Goal: Complete application form

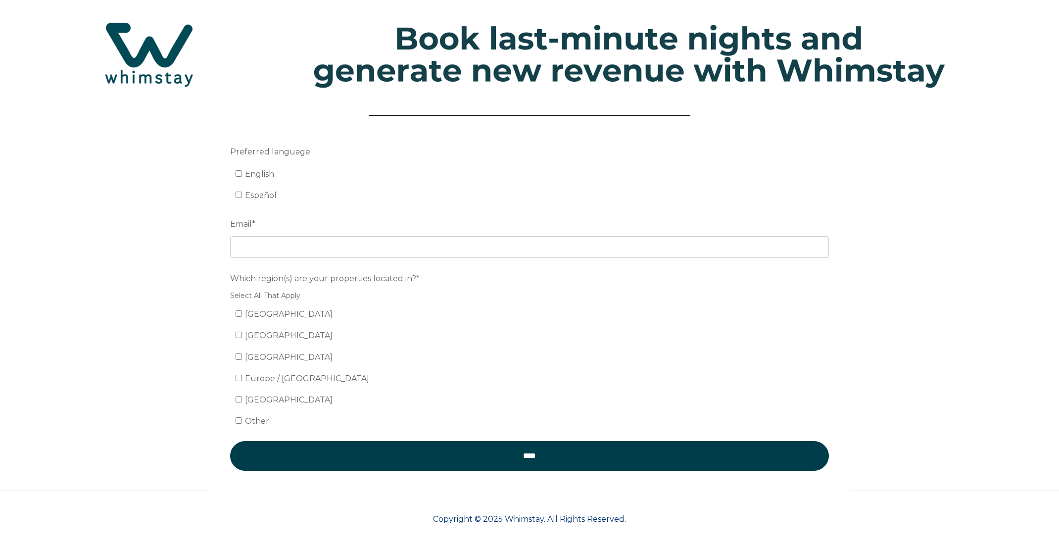
scroll to position [22, 0]
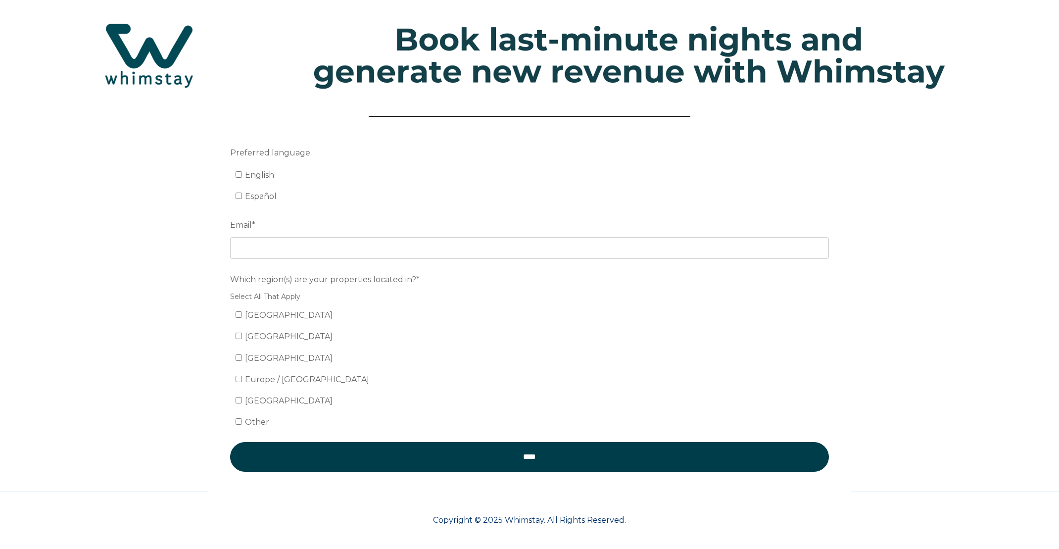
click at [243, 171] on label "English" at bounding box center [255, 174] width 39 height 9
click at [242, 171] on input "English" at bounding box center [239, 174] width 6 height 6
checkbox input "true"
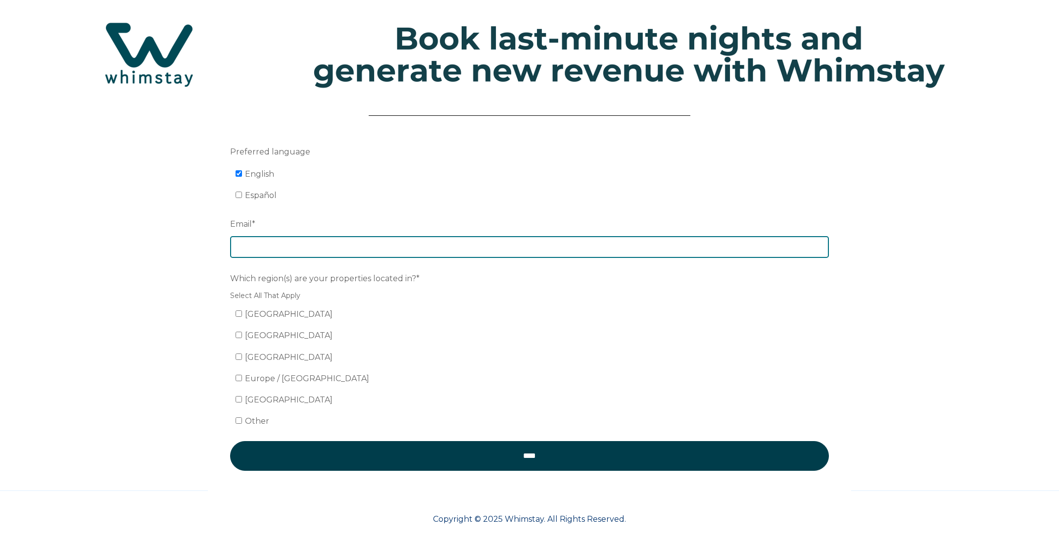
click at [308, 254] on input "Email *" at bounding box center [529, 247] width 599 height 22
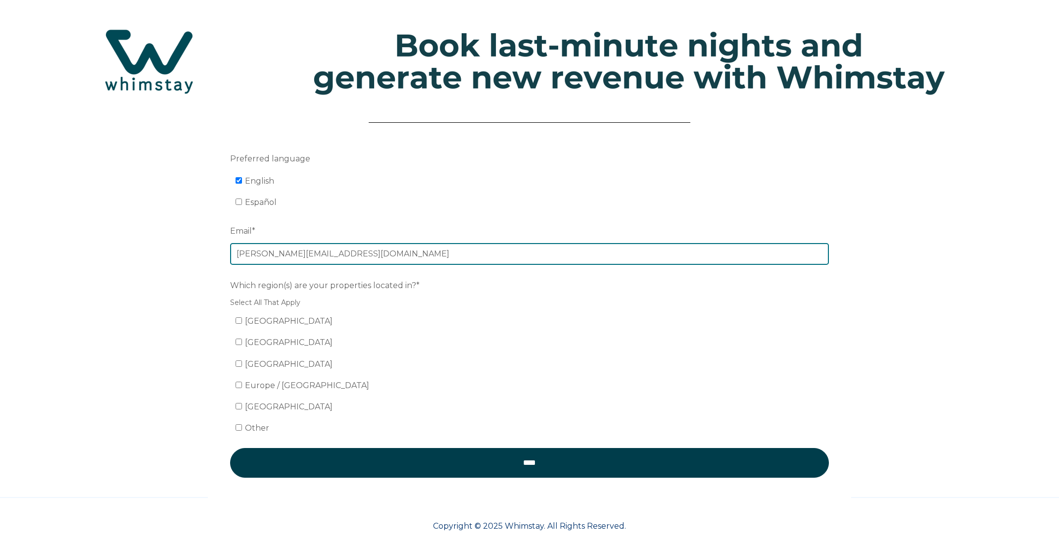
type input "[PERSON_NAME][EMAIL_ADDRESS][DOMAIN_NAME]"
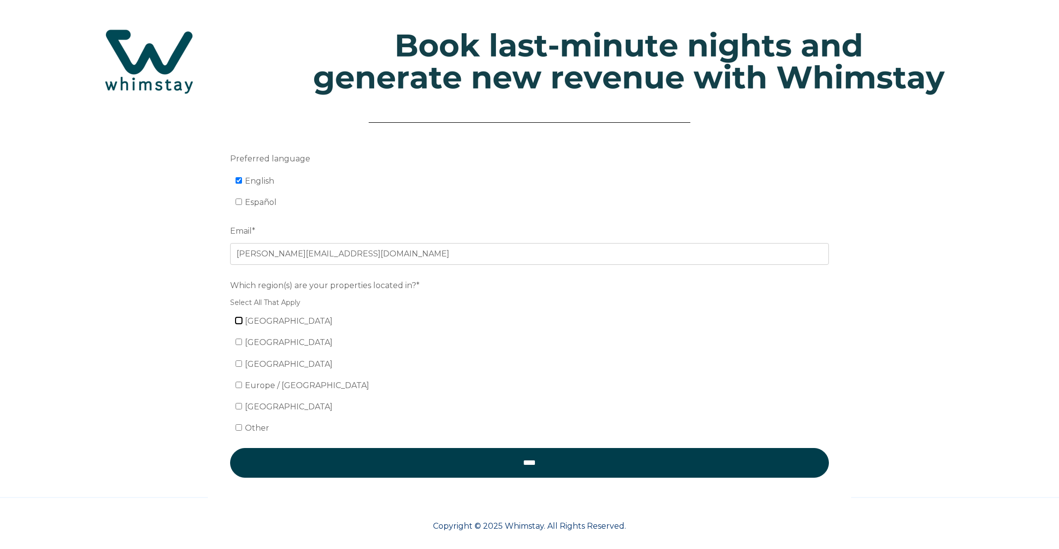
click at [238, 320] on input "United States" at bounding box center [239, 320] width 6 height 6
checkbox input "true"
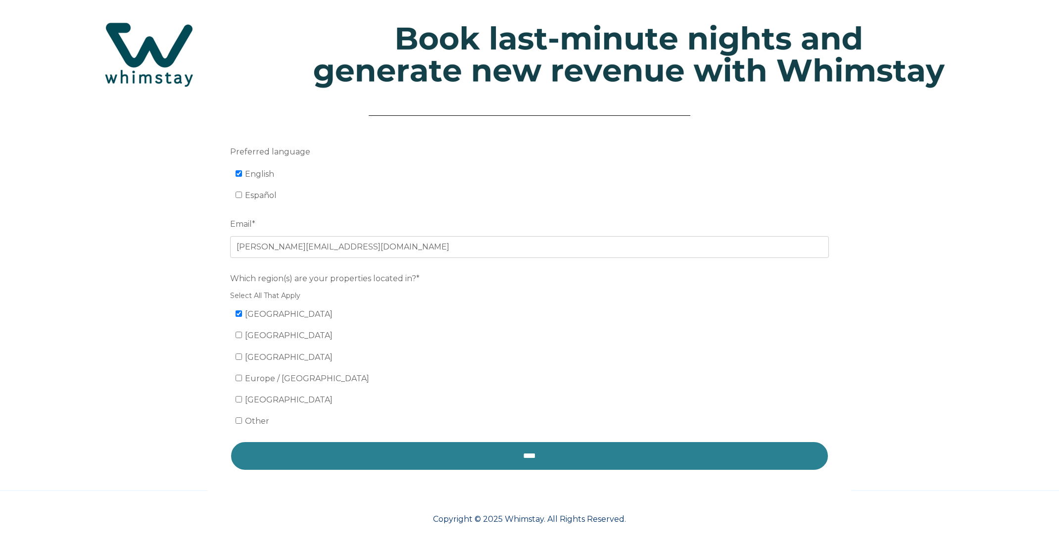
click at [535, 465] on input "****" at bounding box center [529, 456] width 599 height 30
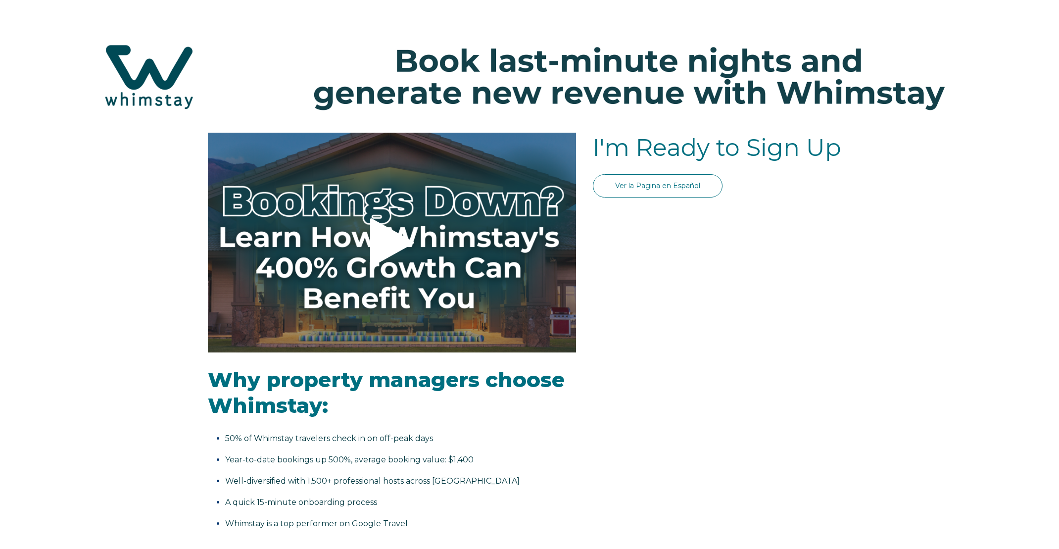
select select "US"
select select "Standard"
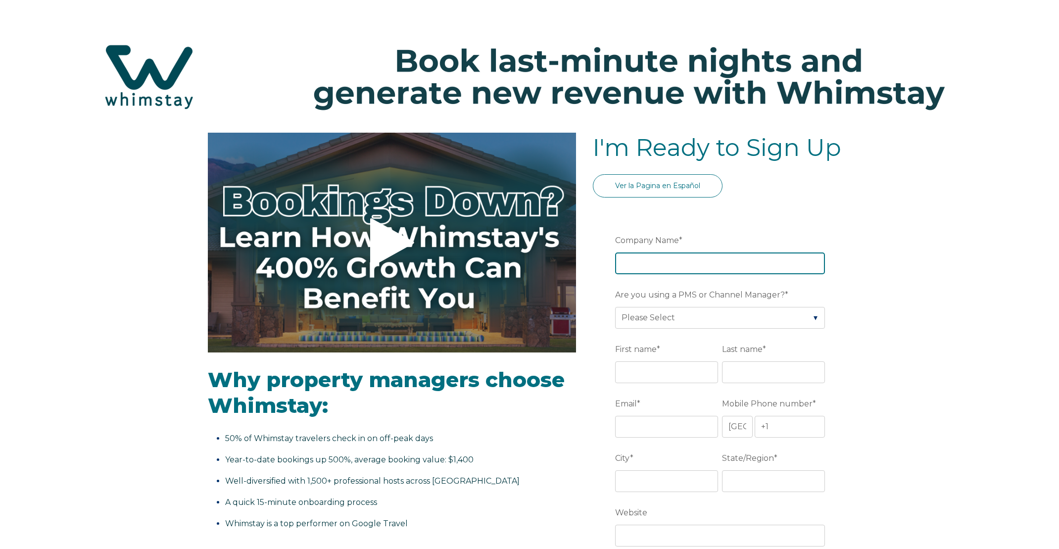
click at [665, 265] on input "Company Name *" at bounding box center [720, 263] width 210 height 22
type input "Keys 2 Vault Properties, LLC."
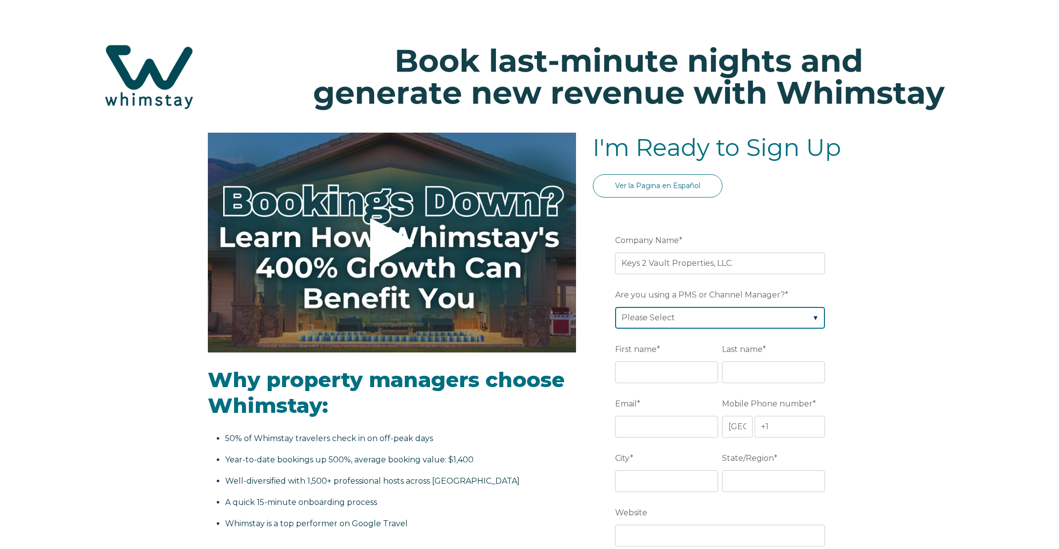
click at [686, 320] on select "Please Select Barefoot BookingPal Boost Brightside CiiRUS Escapia Guesty Hostaw…" at bounding box center [720, 318] width 210 height 22
select select "Hostfully"
click at [615, 307] on select "Please Select Barefoot BookingPal Boost Brightside CiiRUS Escapia Guesty Hostaw…" at bounding box center [720, 318] width 210 height 22
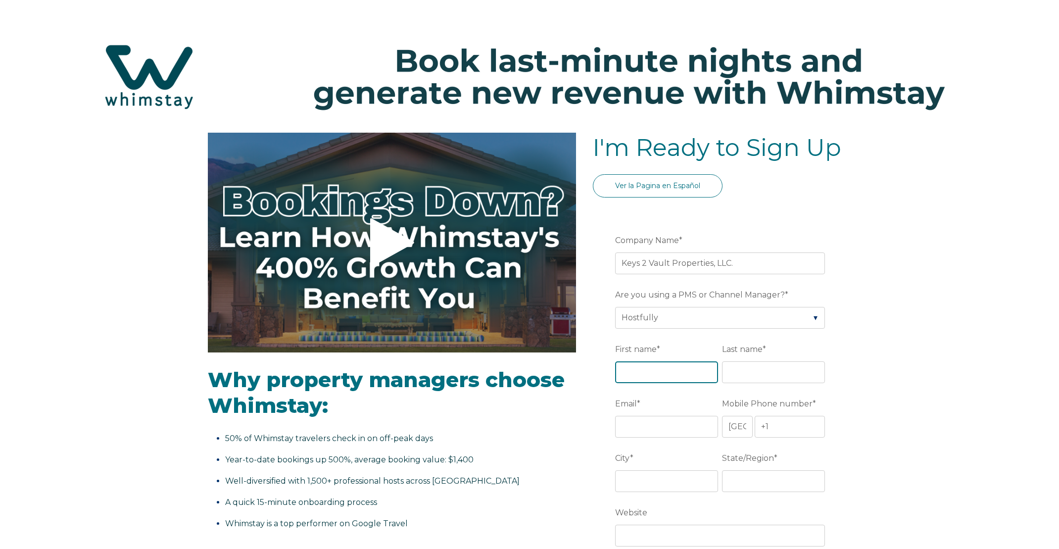
click at [675, 377] on input "First name *" at bounding box center [666, 372] width 103 height 22
type input "Juan"
type input "Vault"
drag, startPoint x: 656, startPoint y: 429, endPoint x: 720, endPoint y: 425, distance: 63.5
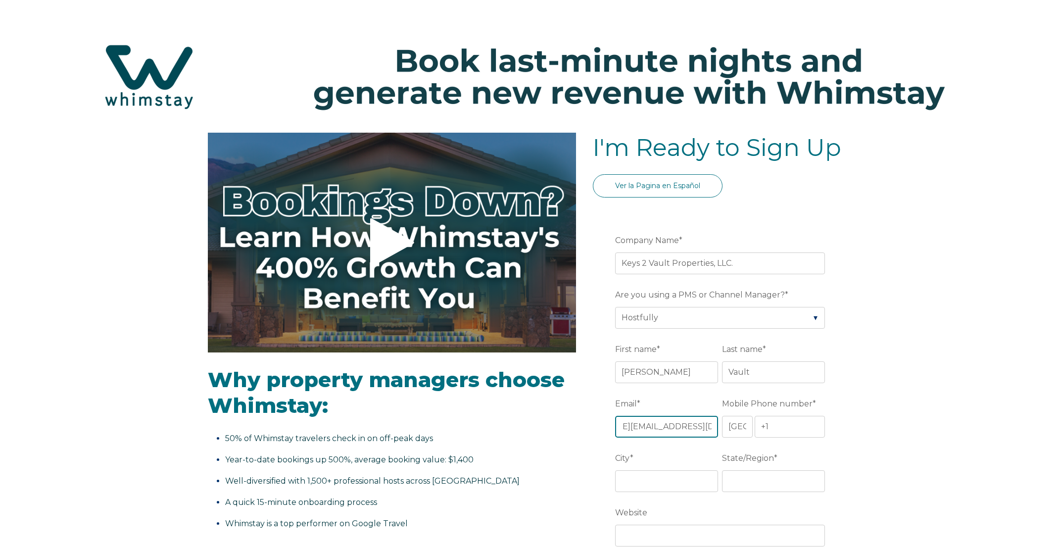
click at [722, 425] on fieldset "Email * Juan.Vault@keys2vaultproperties.com Mobile Phone number * * Afghanistan…" at bounding box center [722, 422] width 214 height 54
type input "[PERSON_NAME][EMAIL_ADDRESS][DOMAIN_NAME]"
click at [789, 427] on input "+1" at bounding box center [790, 427] width 70 height 22
type input "+1 2135718413"
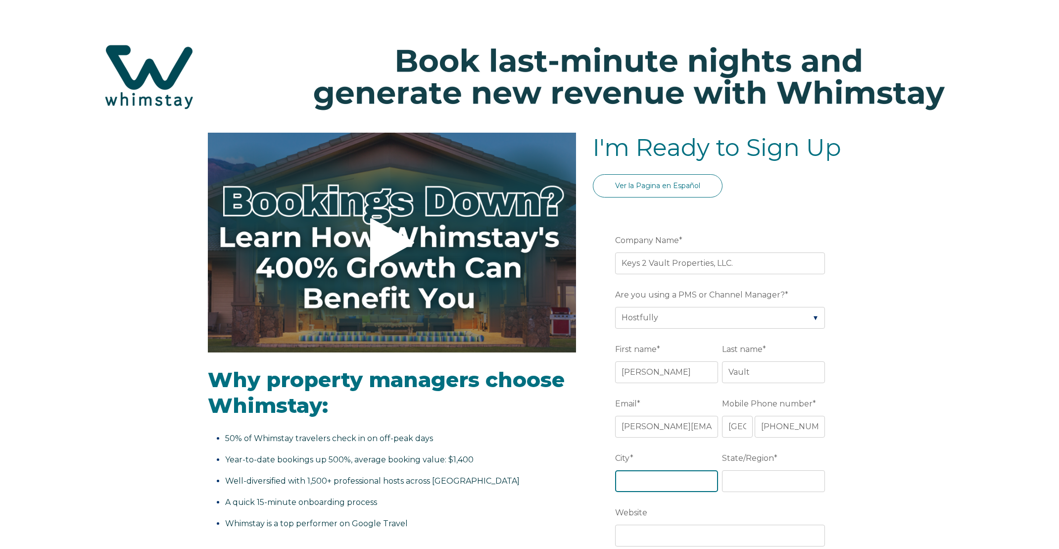
click at [662, 479] on input "City *" at bounding box center [666, 481] width 103 height 22
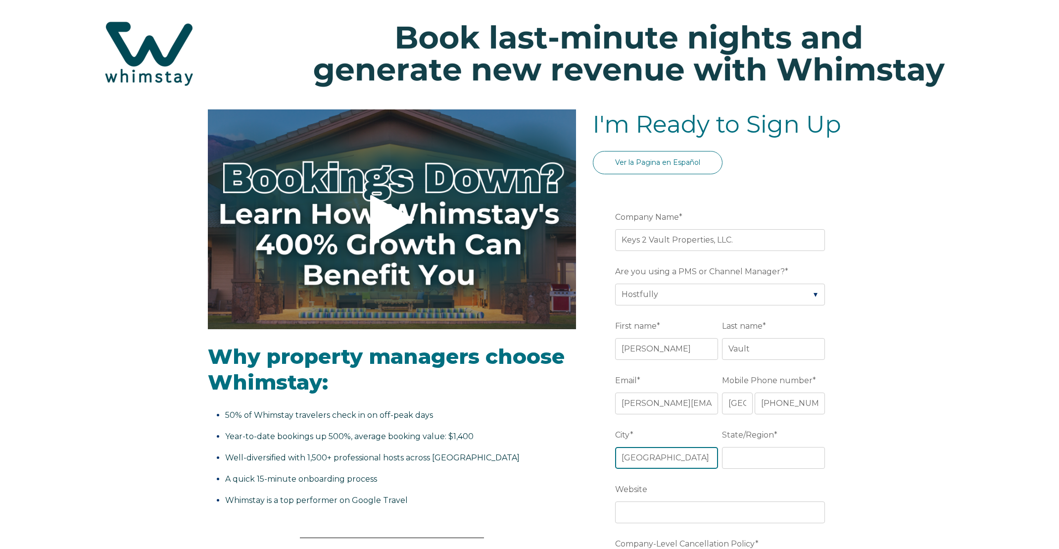
type input "Los Angeles"
drag, startPoint x: 749, startPoint y: 479, endPoint x: 748, endPoint y: 468, distance: 11.0
click at [749, 476] on fieldset "City * Los Angeles State/Region *" at bounding box center [722, 453] width 214 height 54
drag, startPoint x: 747, startPoint y: 465, endPoint x: 738, endPoint y: 458, distance: 11.7
click at [747, 465] on input "State/Region *" at bounding box center [773, 458] width 103 height 22
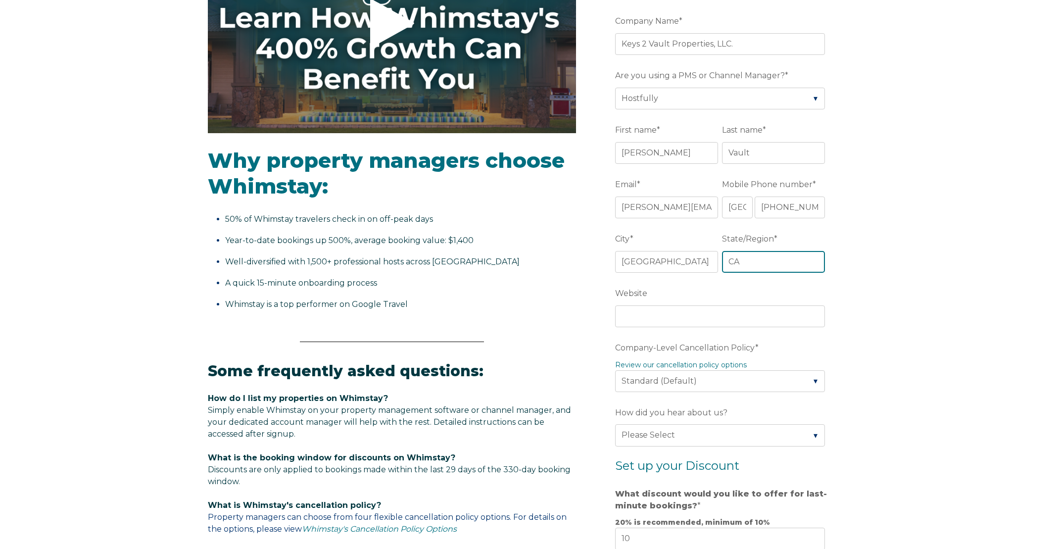
scroll to position [221, 0]
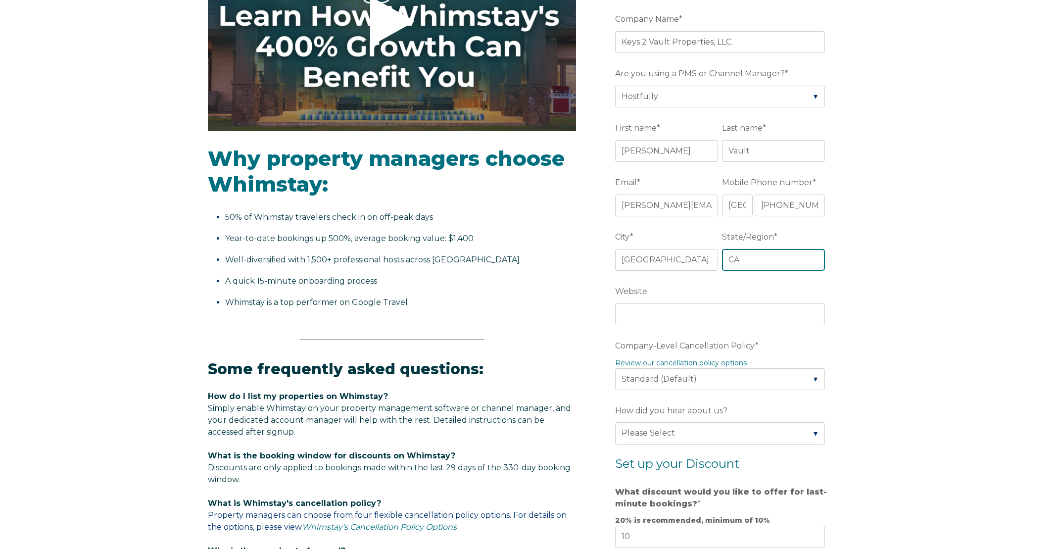
type input "CA"
click at [650, 318] on input "Website" at bounding box center [720, 314] width 210 height 22
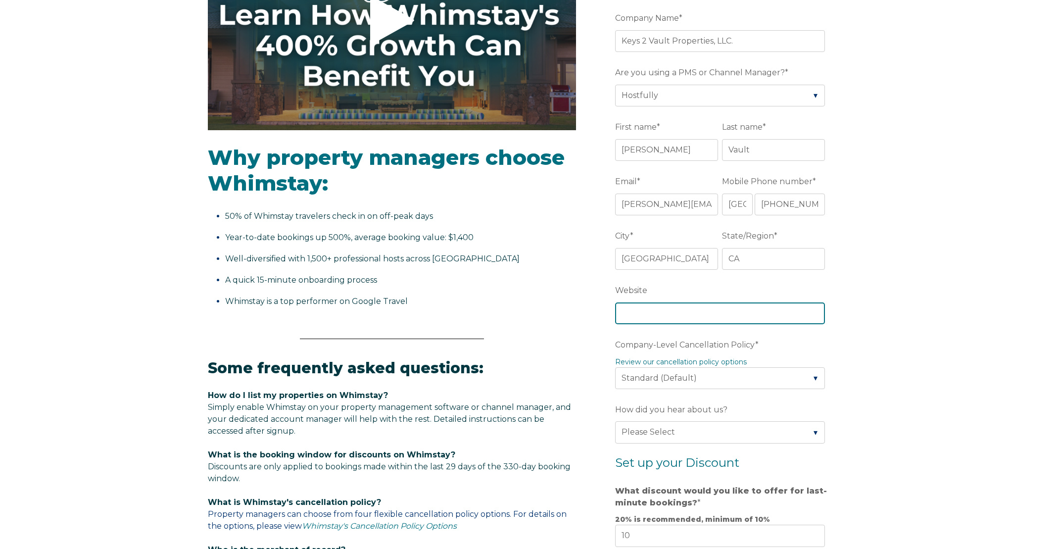
paste input "https://www.keys2vaultproperties.com/"
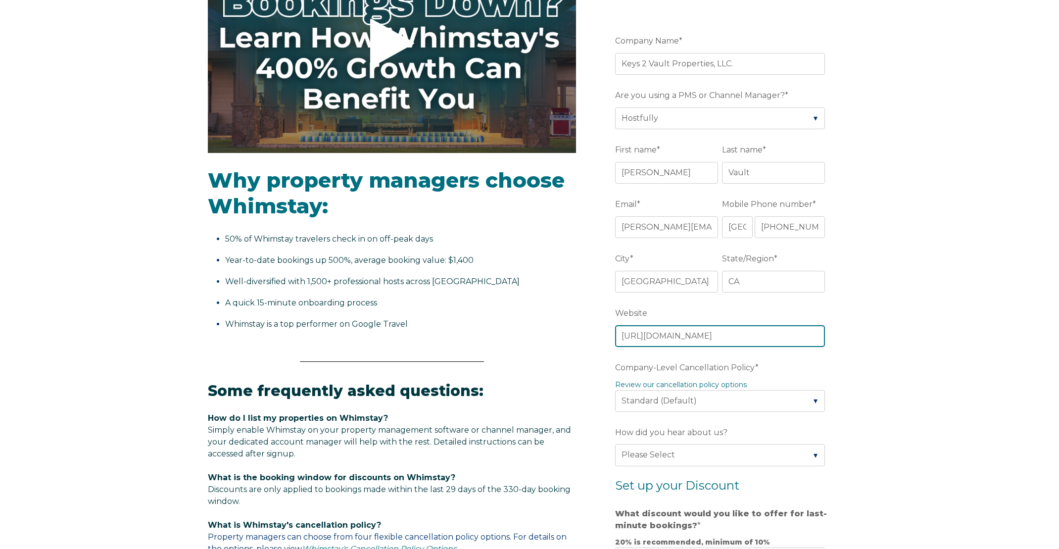
scroll to position [202, 0]
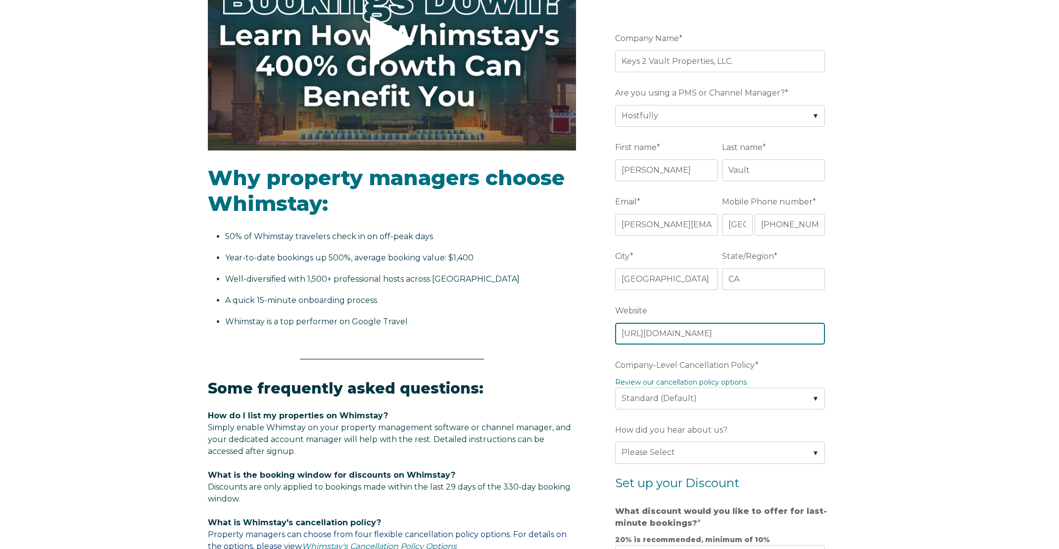
type input "https://www.keys2vaultproperties.com/"
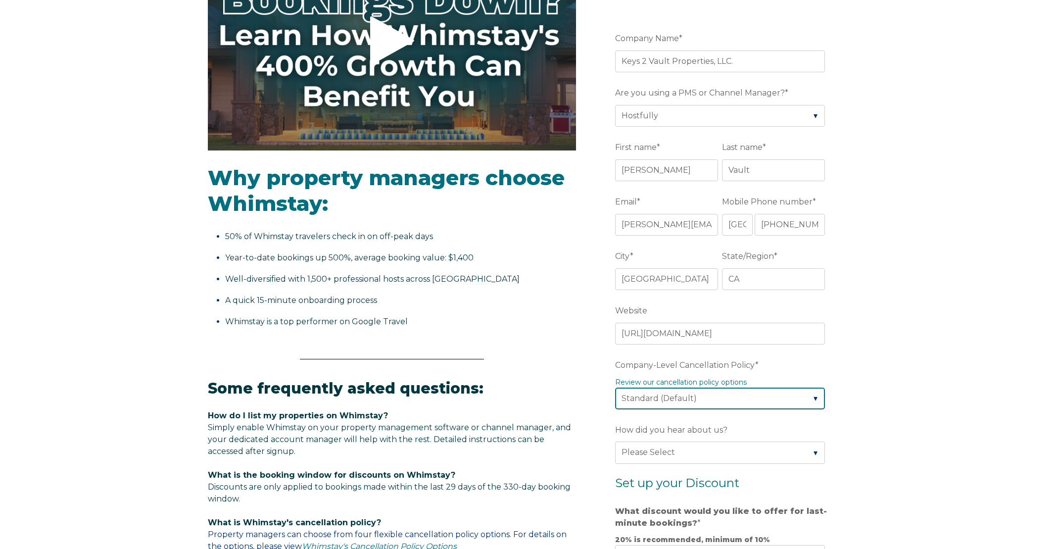
click at [816, 405] on select "Please Select Partial Standard (Default) Moderate Strict" at bounding box center [720, 399] width 210 height 22
click at [615, 388] on select "Please Select Partial Standard (Default) Moderate Strict" at bounding box center [720, 399] width 210 height 22
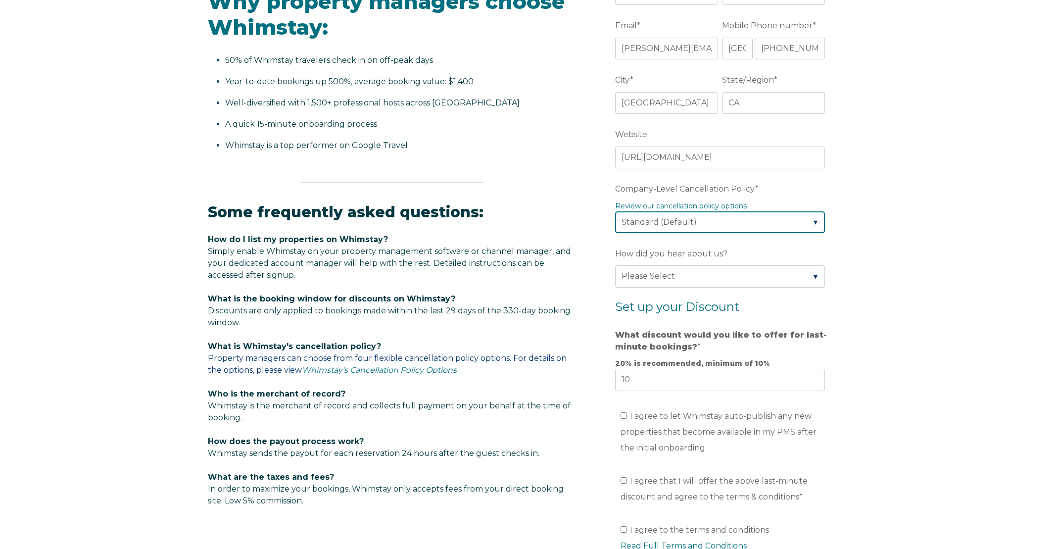
scroll to position [380, 0]
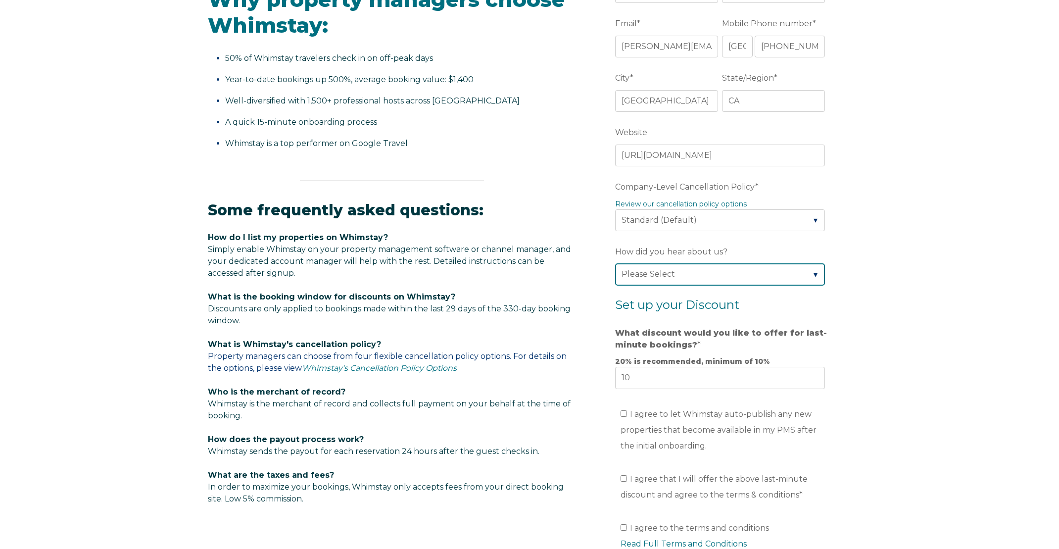
click at [810, 280] on select "Please Select Found Whimstay through a Google search Direct outreach from a Whi…" at bounding box center [720, 274] width 210 height 22
select select "Other"
click at [615, 263] on select "Please Select Found Whimstay through a Google search Direct outreach from a Whi…" at bounding box center [720, 274] width 210 height 22
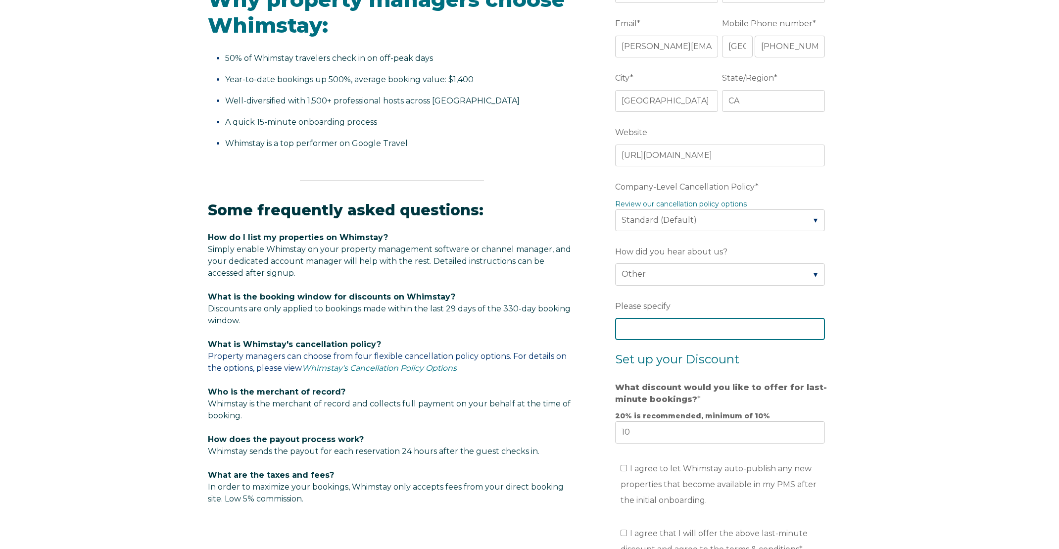
click at [707, 335] on input "Please specify" at bounding box center [720, 329] width 210 height 22
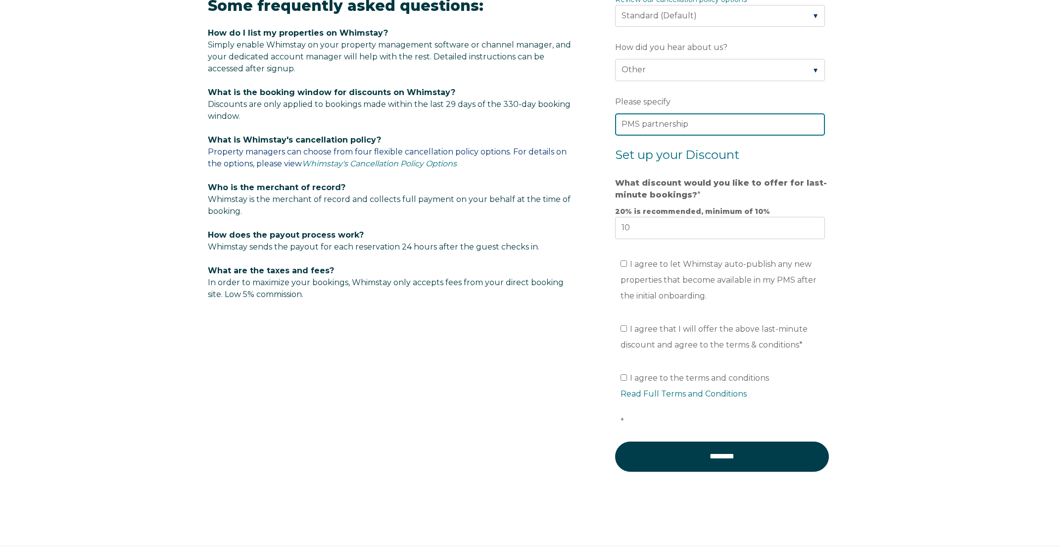
scroll to position [589, 0]
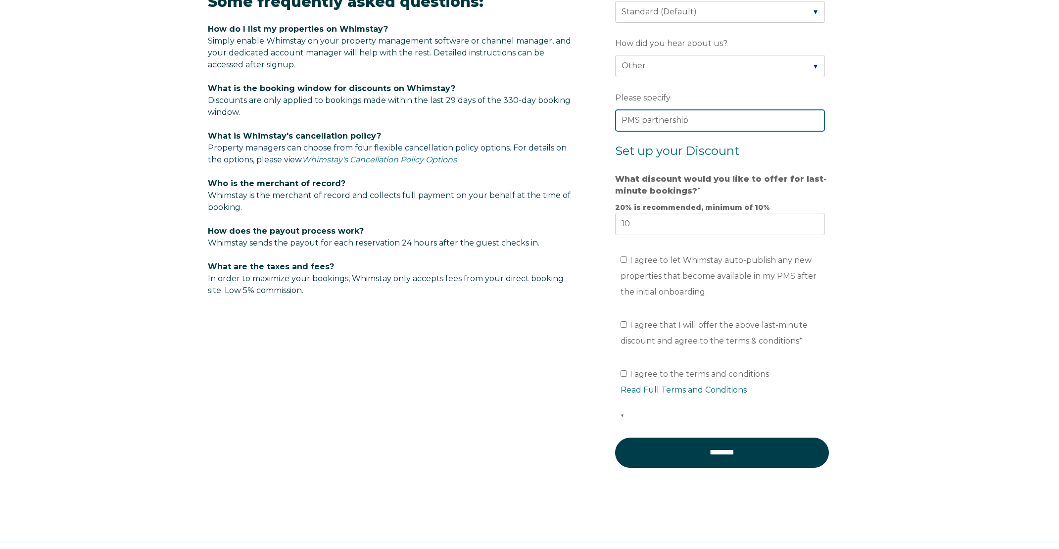
type input "PMS partnership"
click at [623, 261] on input "I agree to let Whimstay auto-publish any new properties that become available i…" at bounding box center [624, 259] width 6 height 6
checkbox input "true"
click at [622, 324] on input "I agree that I will offer the above last-minute discount and agree to the terms…" at bounding box center [624, 324] width 6 height 6
checkbox input "true"
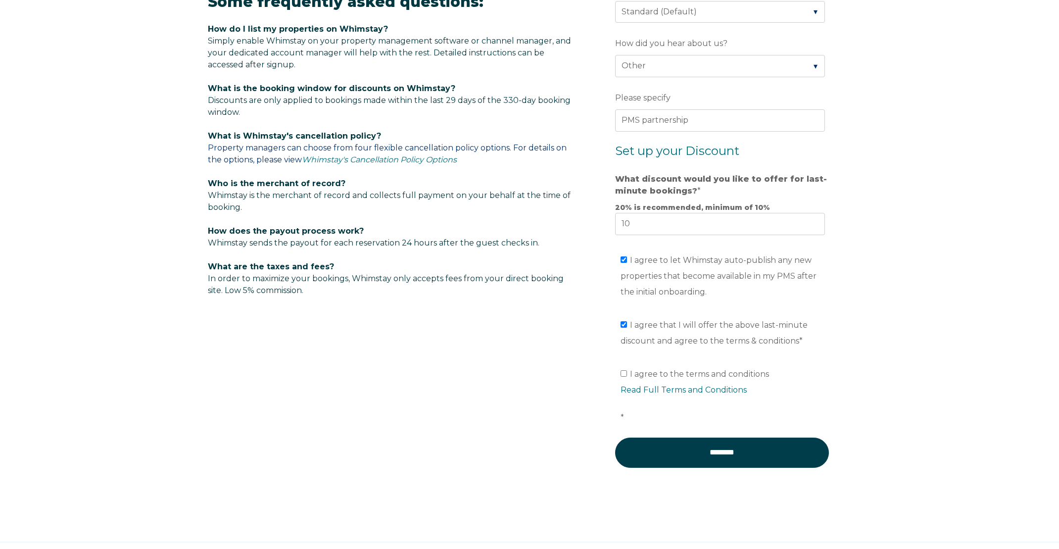
click at [623, 378] on label "I agree to the terms and conditions Read Full Terms and Conditions *" at bounding box center [726, 395] width 210 height 53
click at [623, 377] on input "I agree to the terms and conditions Read Full Terms and Conditions *" at bounding box center [624, 373] width 6 height 6
checkbox input "true"
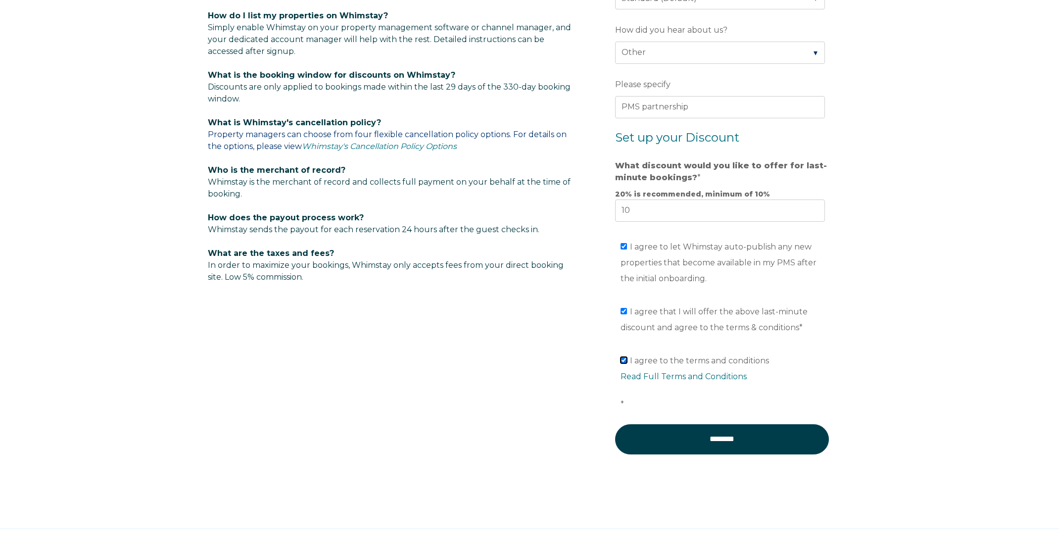
scroll to position [640, 0]
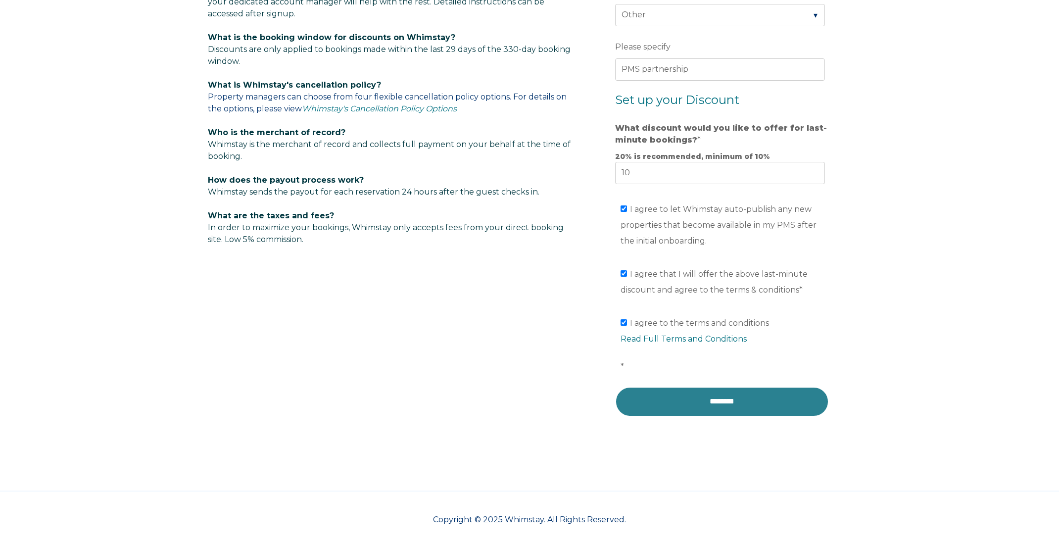
click at [749, 402] on input "********" at bounding box center [722, 402] width 214 height 30
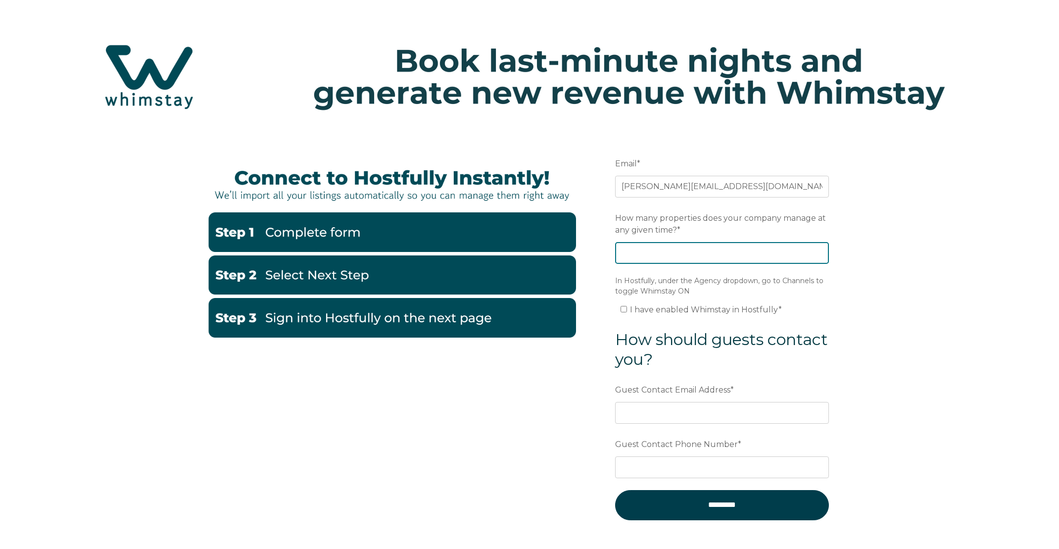
click at [671, 263] on input "How many properties does your company manage at any given time? *" at bounding box center [722, 253] width 214 height 22
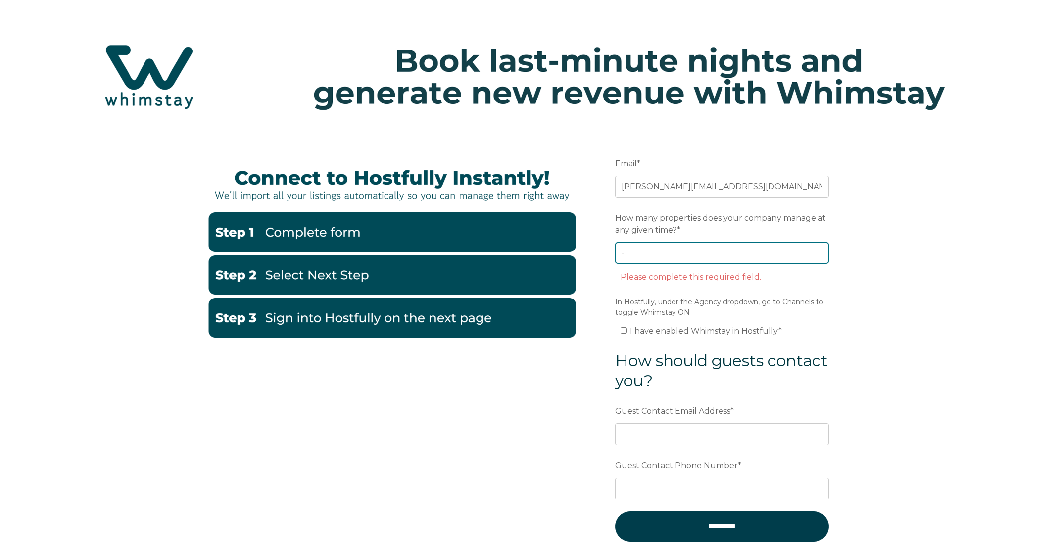
scroll to position [1, 0]
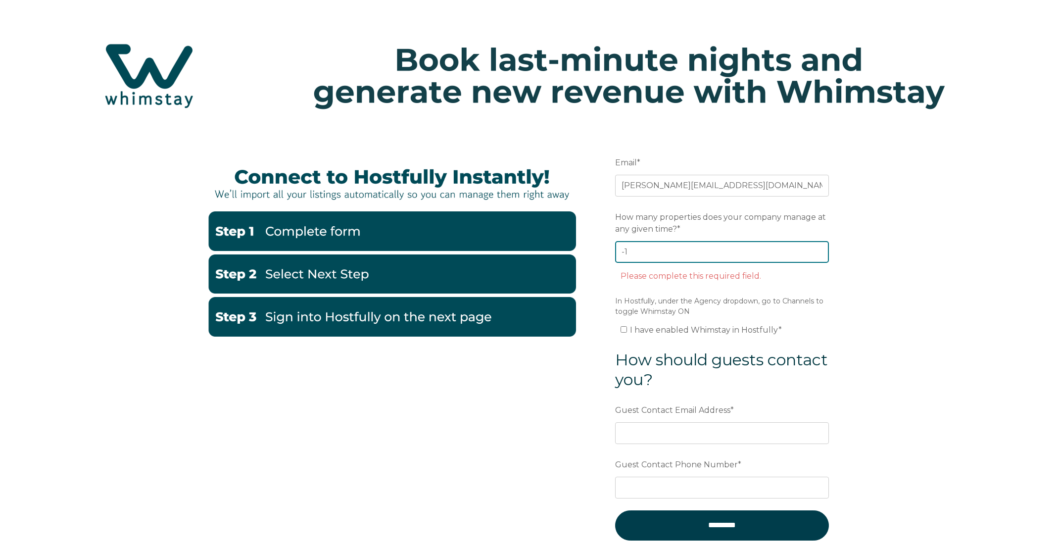
click at [818, 254] on input "-1" at bounding box center [722, 252] width 214 height 22
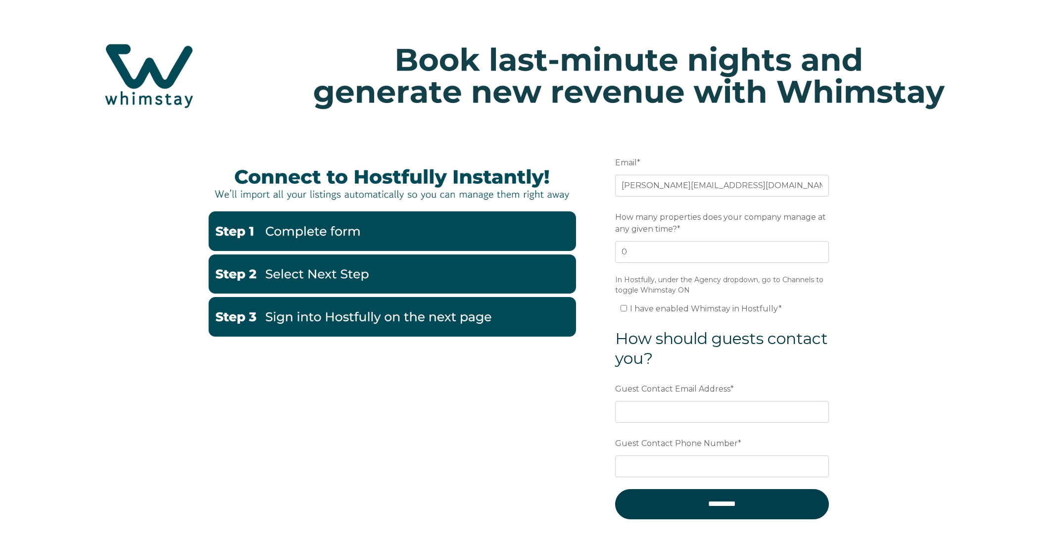
click at [819, 249] on input "0" at bounding box center [722, 252] width 214 height 22
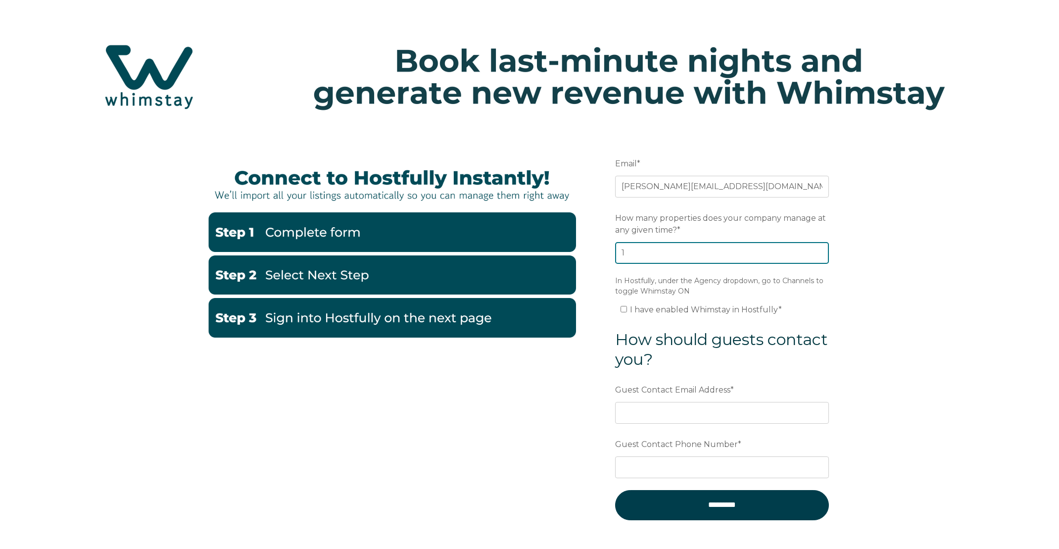
type input "1"
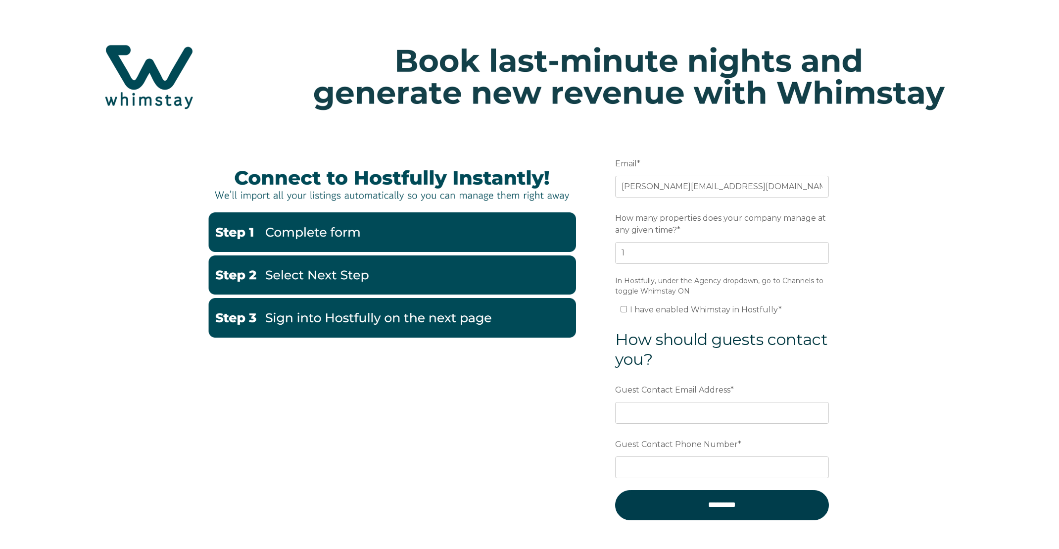
click at [819, 249] on input "1" at bounding box center [722, 253] width 214 height 22
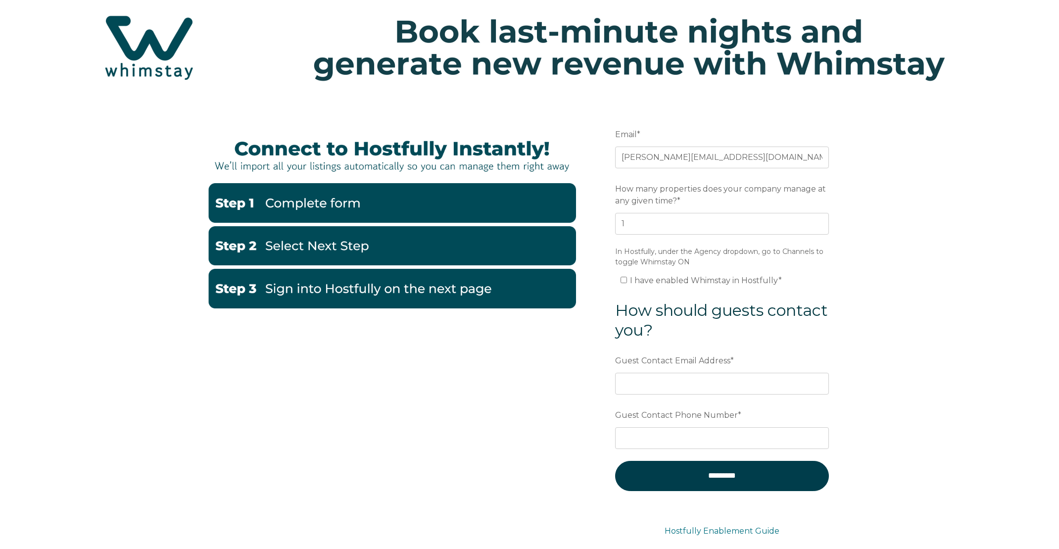
scroll to position [35, 0]
